Goal: Find specific page/section: Find specific page/section

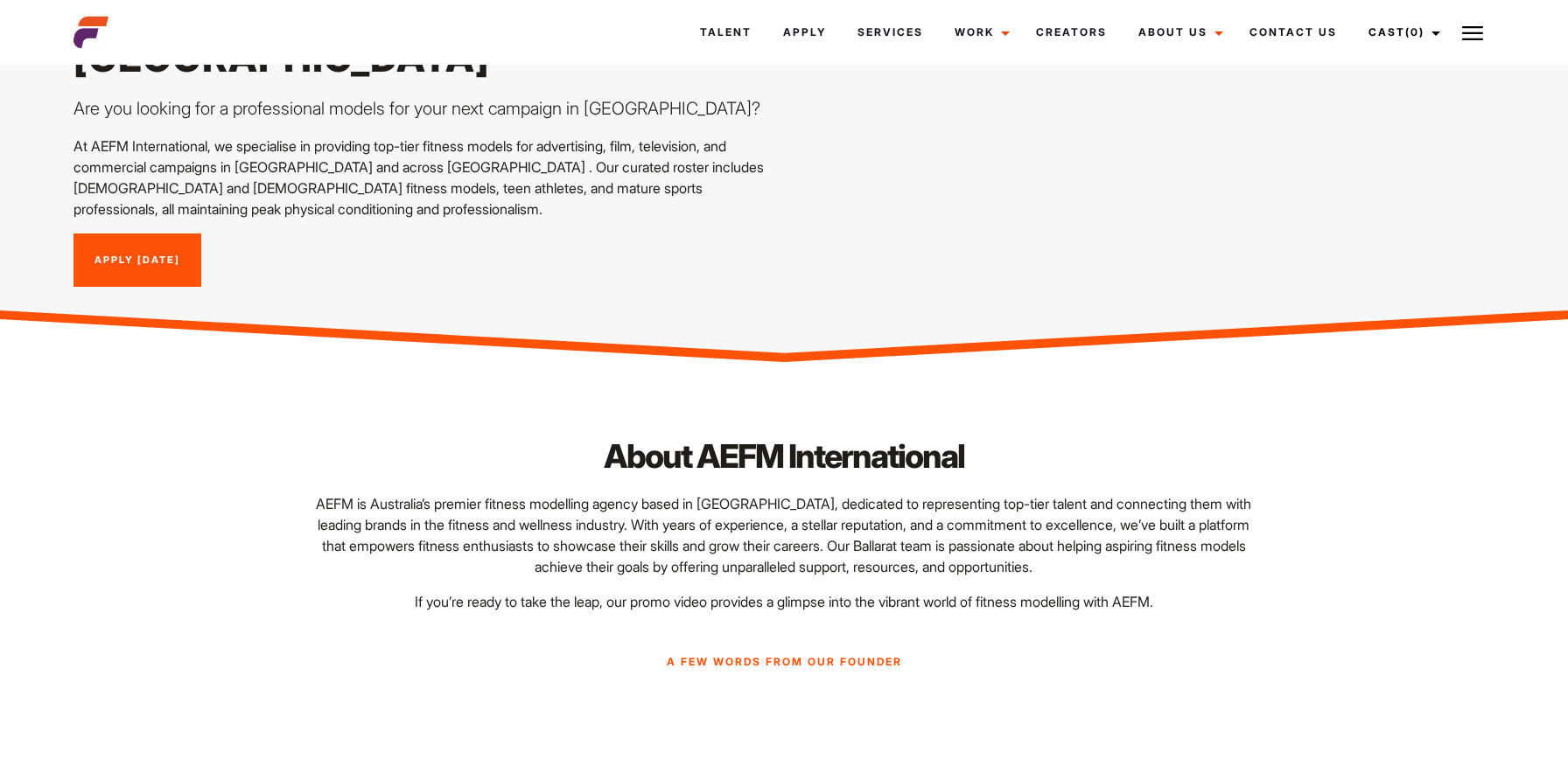
scroll to position [342, 0]
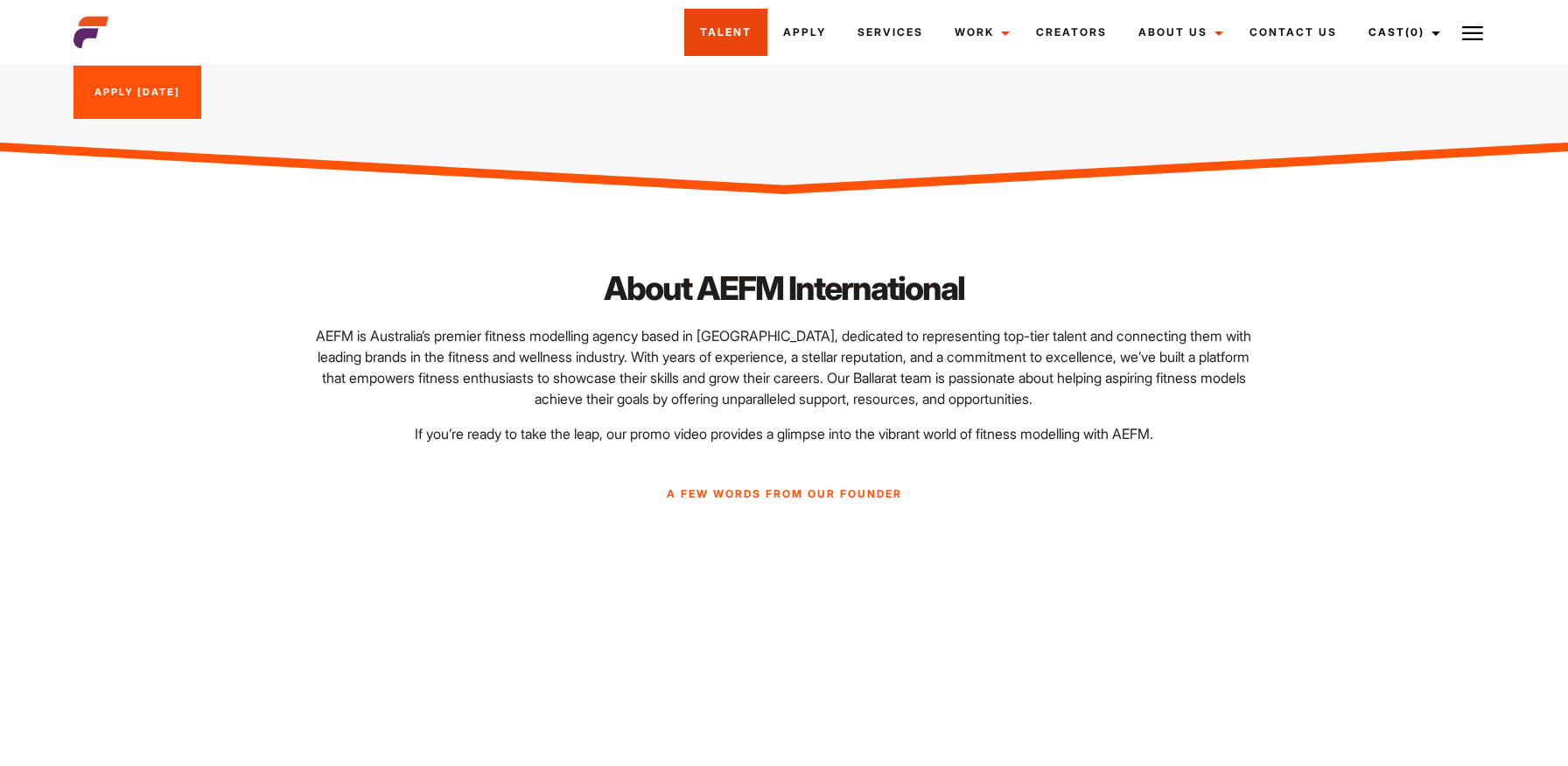
click at [719, 16] on link "Talent" at bounding box center [726, 32] width 83 height 47
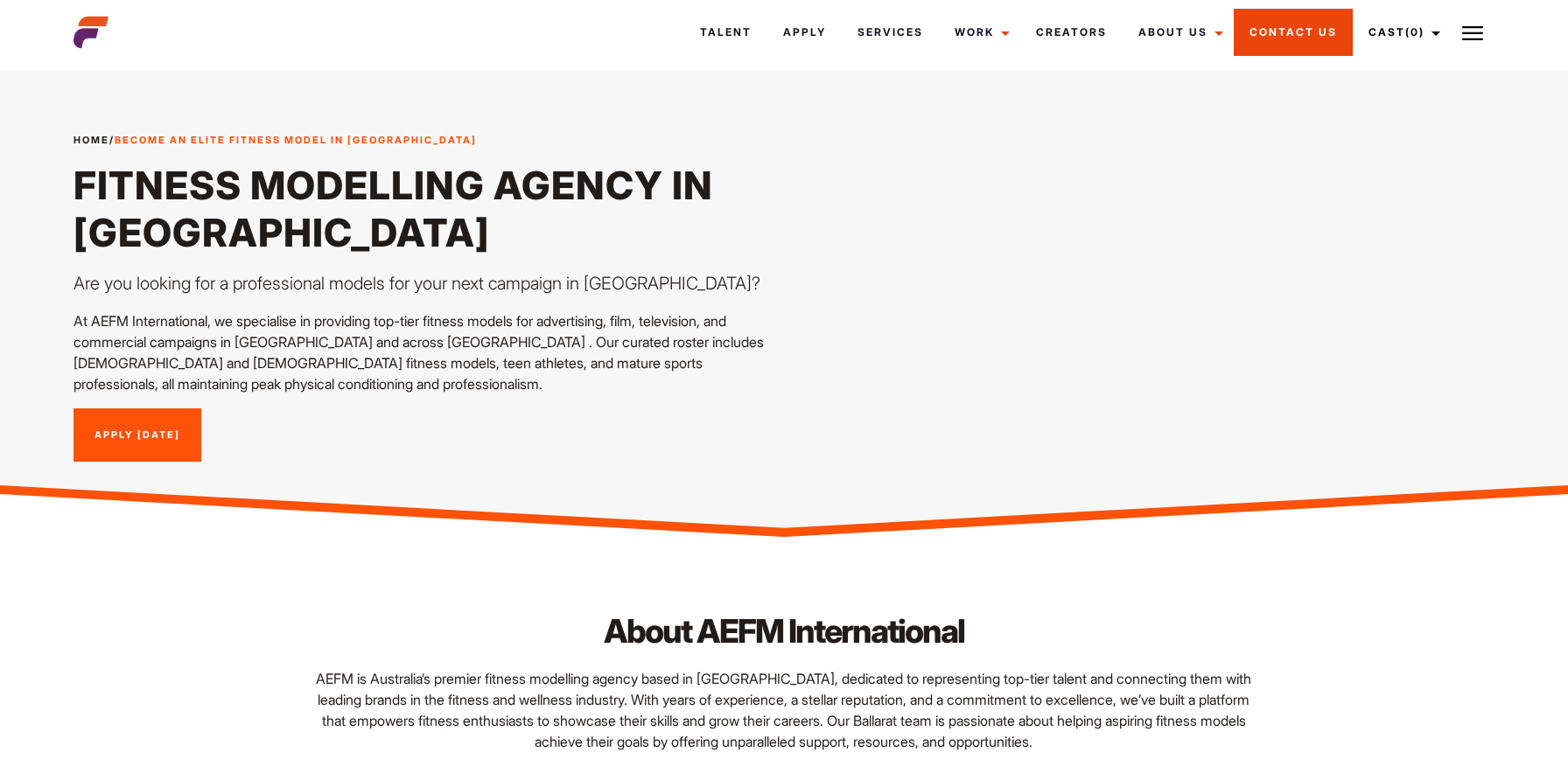
click at [1289, 36] on link "Contact Us" at bounding box center [1293, 32] width 119 height 47
click at [1325, 30] on link "Contact Us" at bounding box center [1293, 32] width 119 height 47
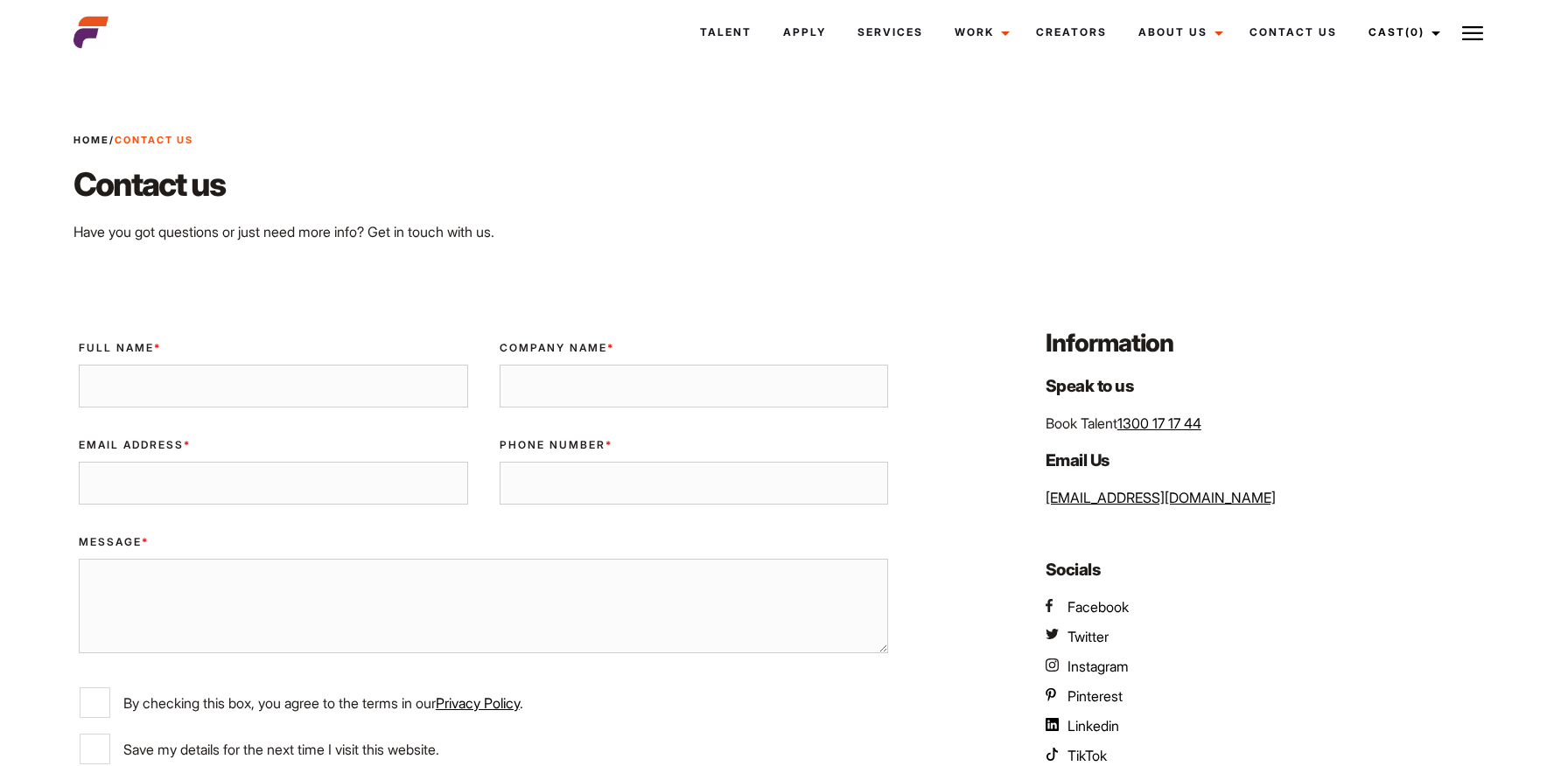
scroll to position [4, 0]
